Goal: Task Accomplishment & Management: Complete application form

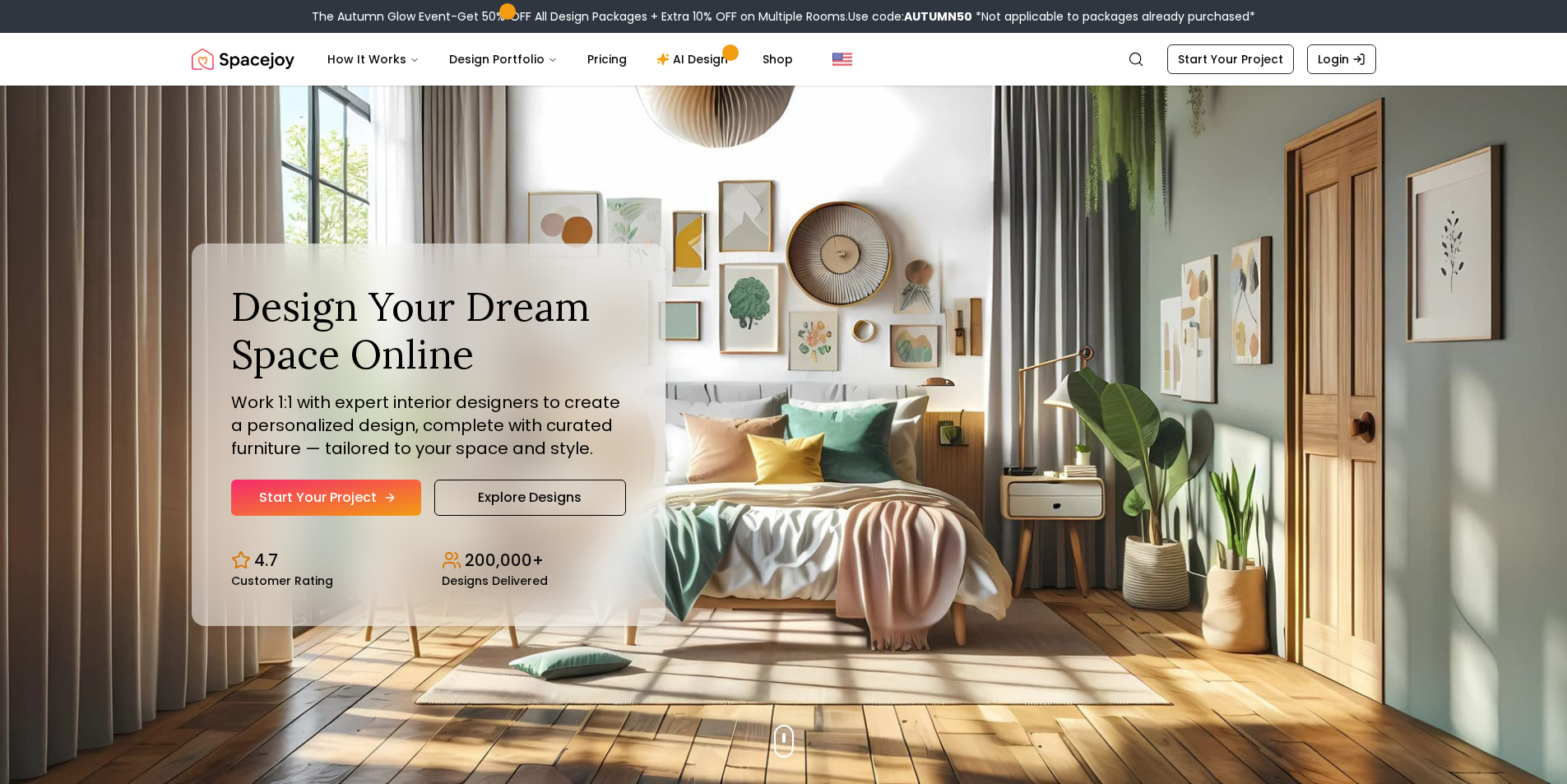
click at [352, 506] on link "Start Your Project" at bounding box center [326, 497] width 190 height 36
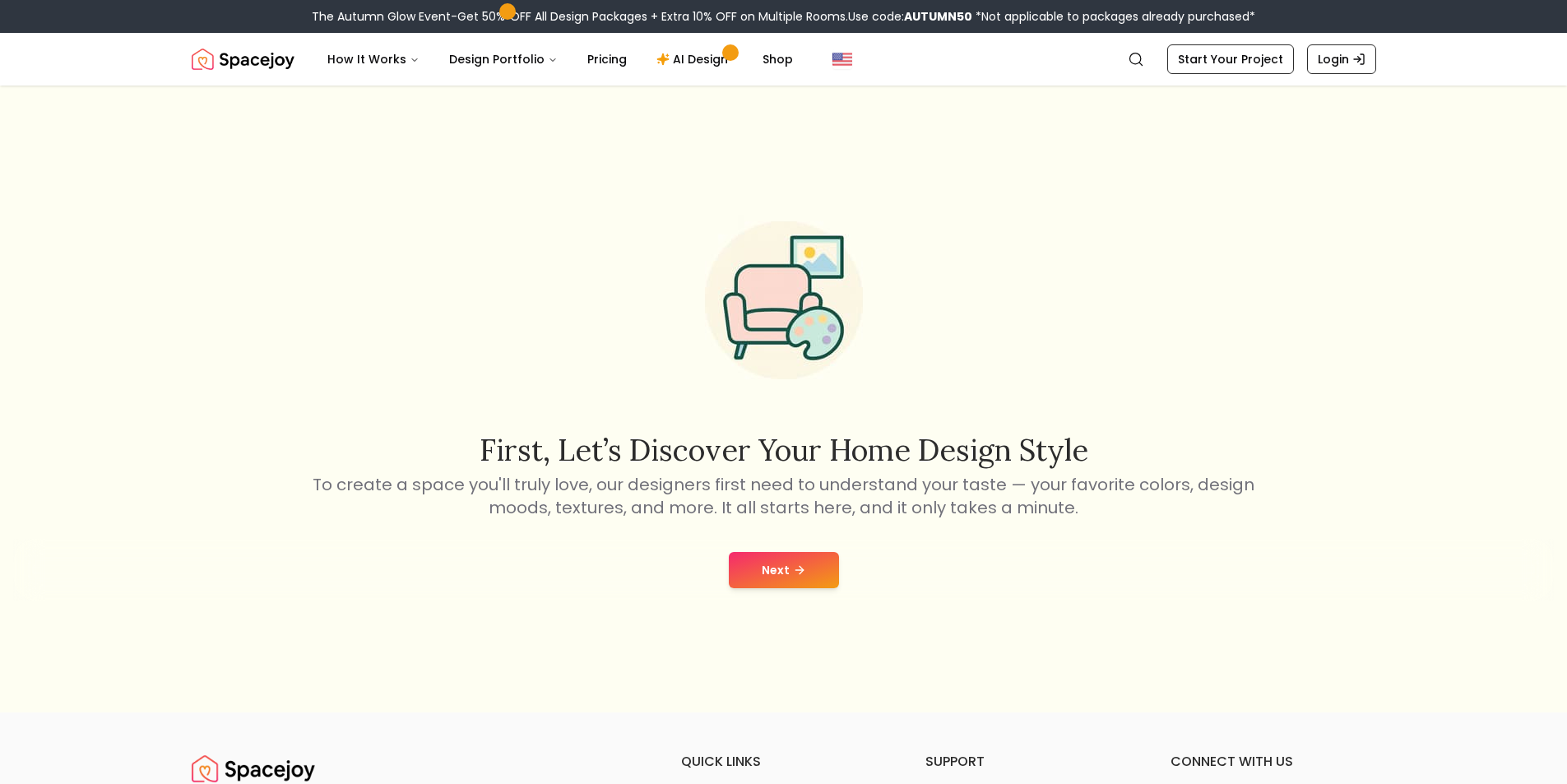
click at [805, 565] on button "Next" at bounding box center [784, 570] width 110 height 36
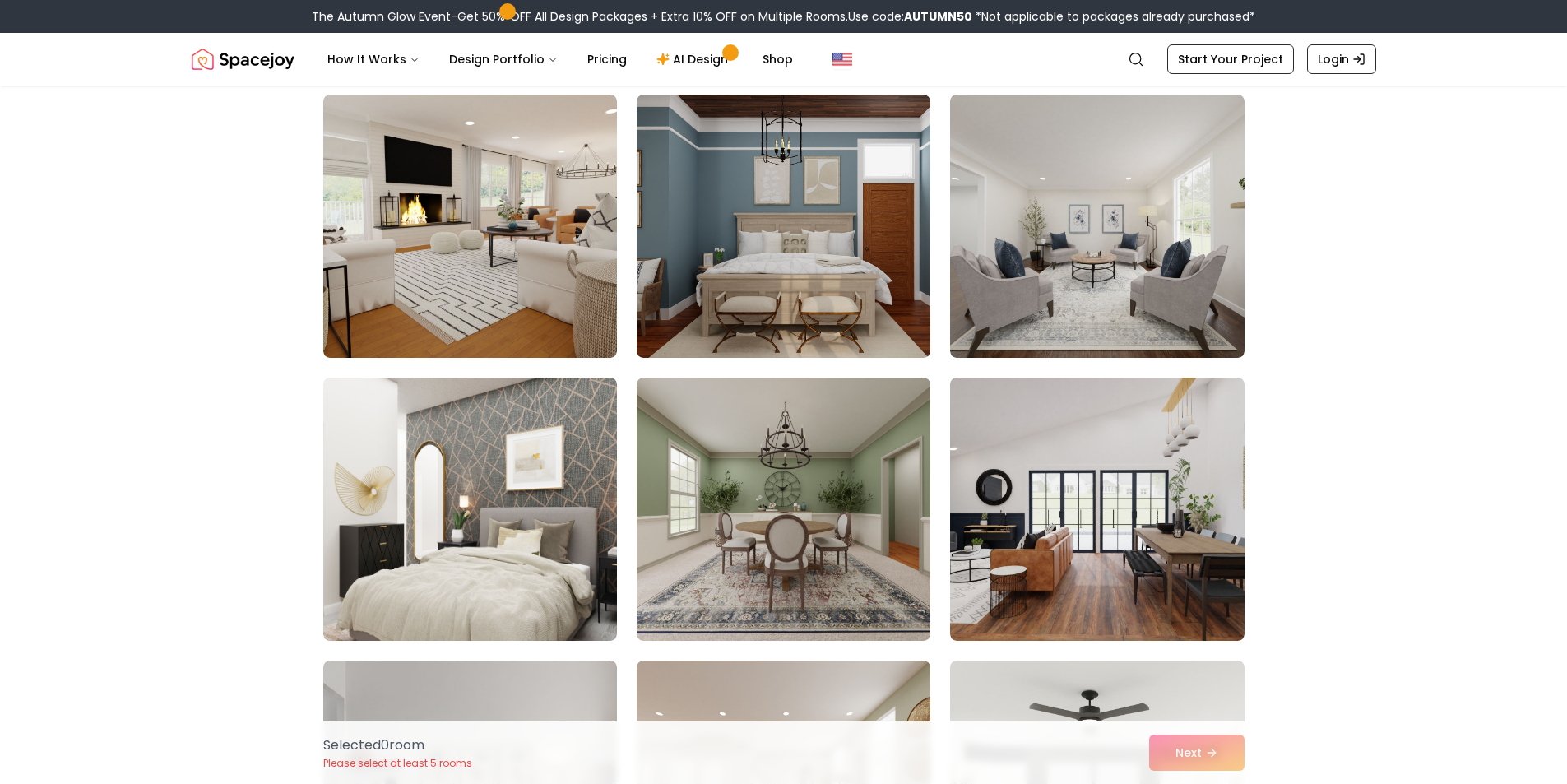
scroll to position [1563, 0]
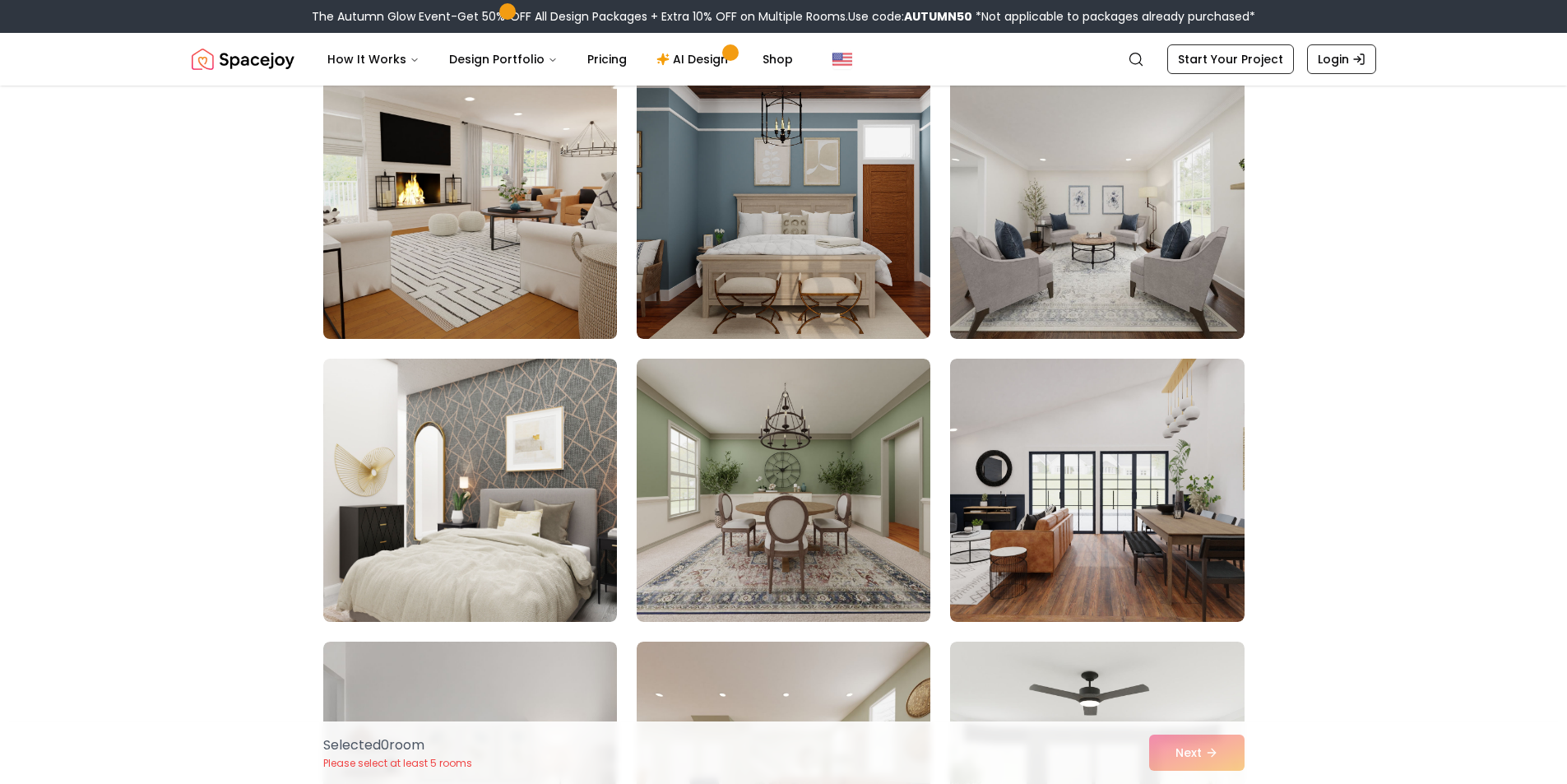
click at [497, 241] on img at bounding box center [470, 207] width 308 height 276
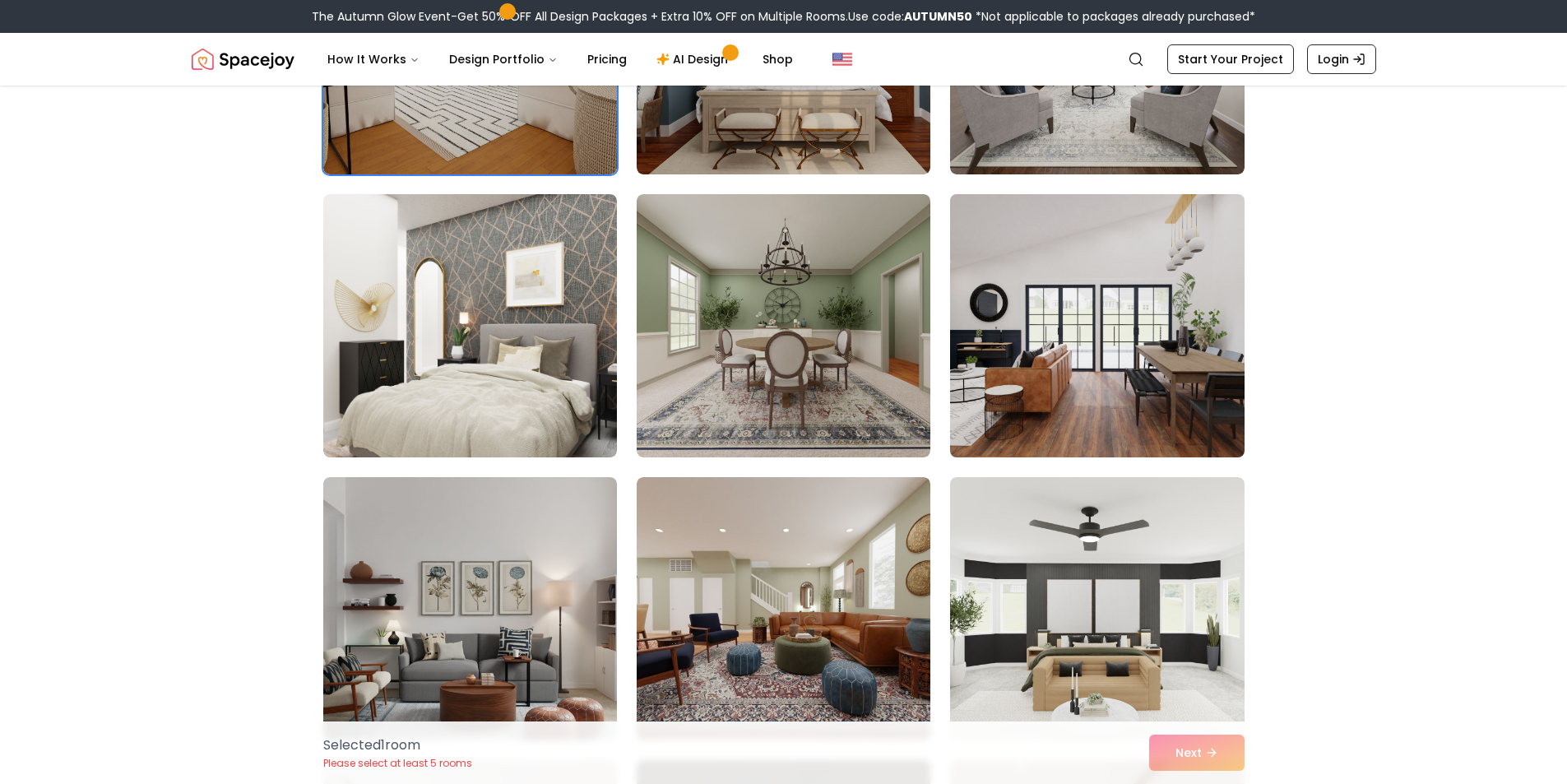
click at [1095, 319] on img at bounding box center [1097, 325] width 308 height 276
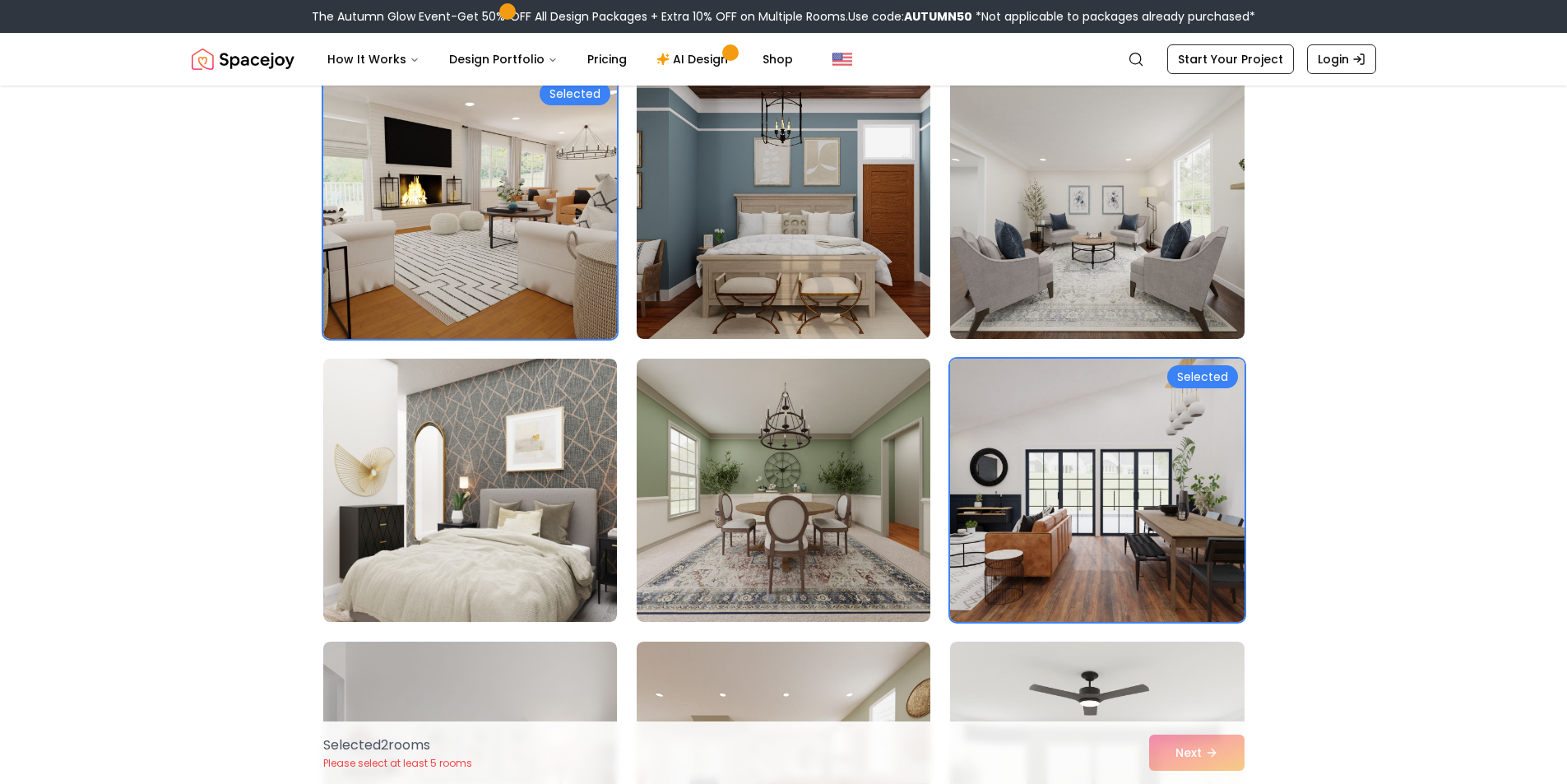
click at [1134, 439] on img at bounding box center [1097, 490] width 308 height 276
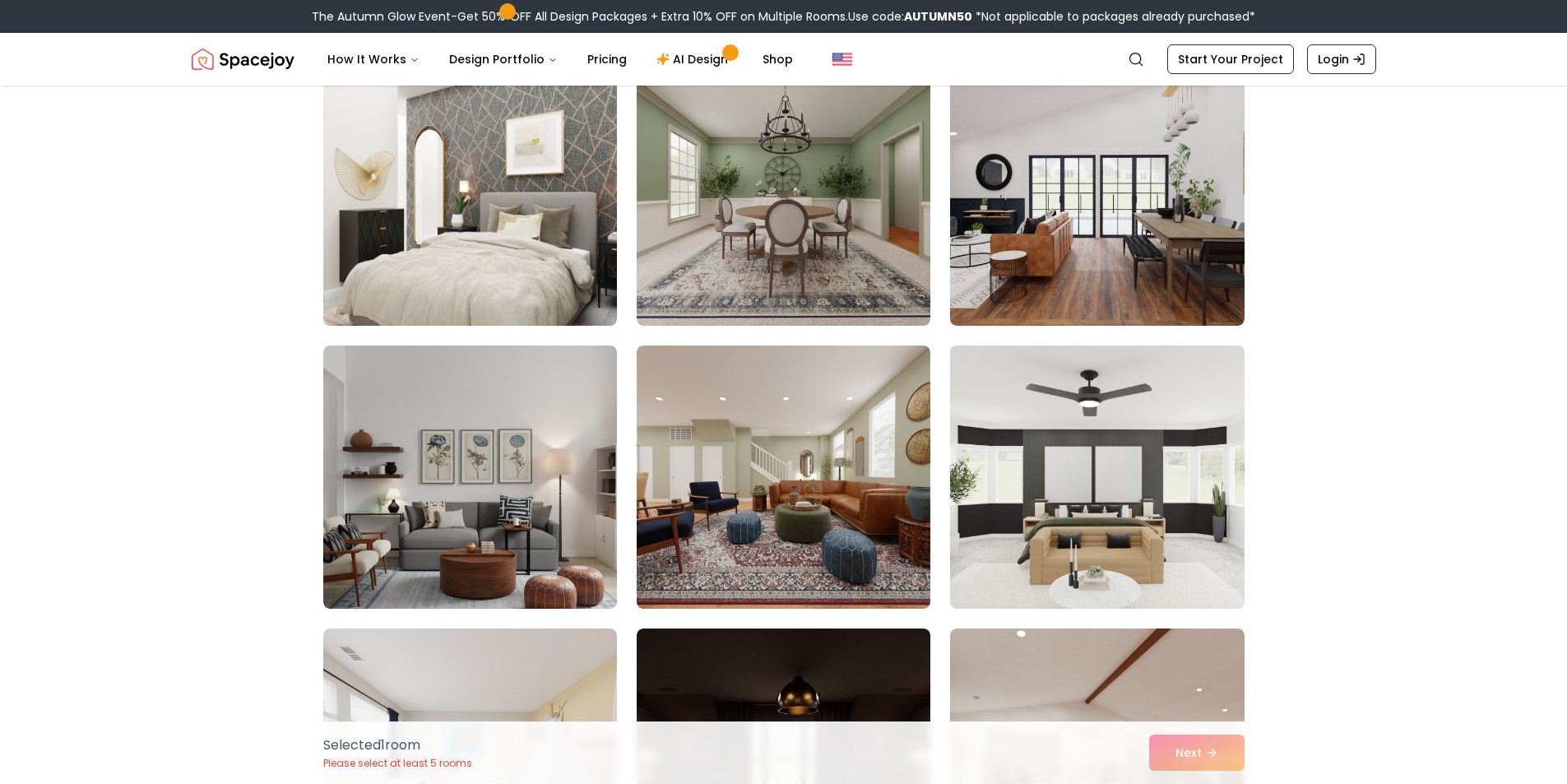
scroll to position [1891, 0]
